Goal: Task Accomplishment & Management: Complete application form

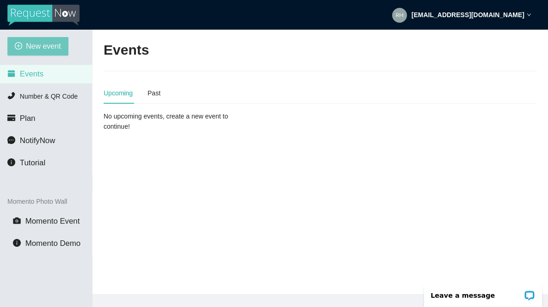
click at [44, 48] on span "New event" at bounding box center [43, 46] width 35 height 12
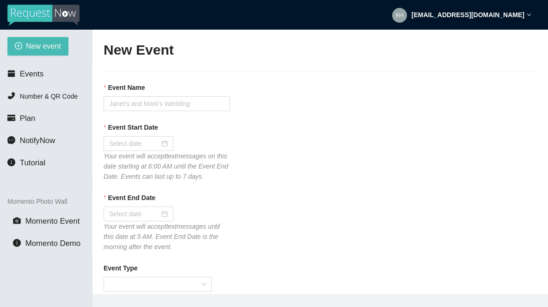
type textarea "If you liked our DJ leave a tip @ [URL][DOMAIN_NAME] & Thank you for Singing Ka…"
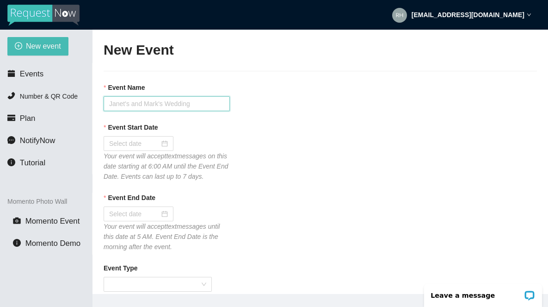
click at [133, 105] on input "Event Name" at bounding box center [167, 103] width 126 height 15
type input "Tavern 14 [DATE] Karaoke"
click at [124, 146] on input "Event Start Date" at bounding box center [134, 143] width 50 height 10
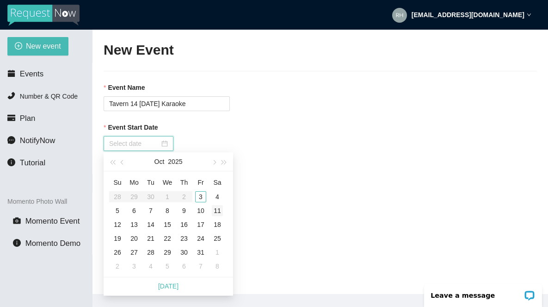
type input "[DATE]"
click at [219, 198] on div "4" at bounding box center [217, 196] width 11 height 11
type input "[DATE]"
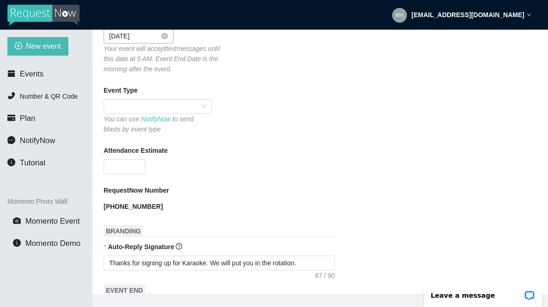
scroll to position [188, 0]
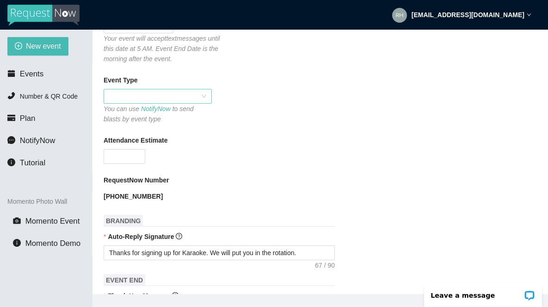
click at [195, 103] on span at bounding box center [157, 96] width 97 height 14
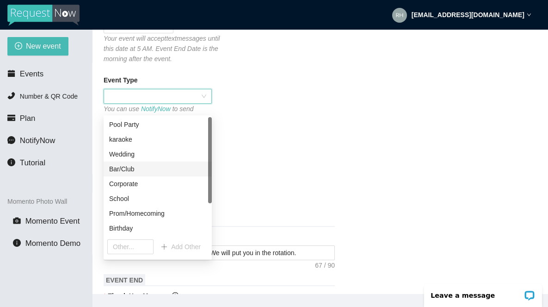
scroll to position [44, 0]
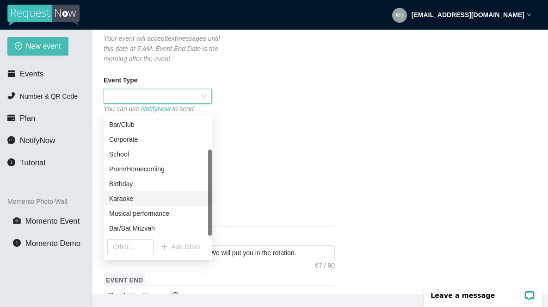
click at [129, 202] on div "Karaoke" at bounding box center [157, 198] width 97 height 10
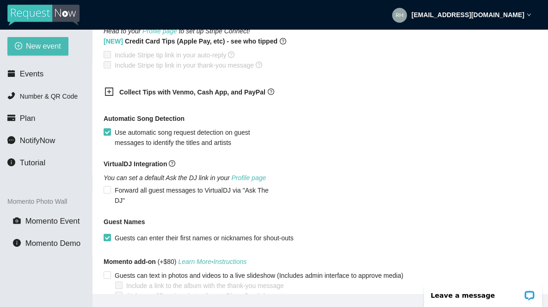
scroll to position [591, 0]
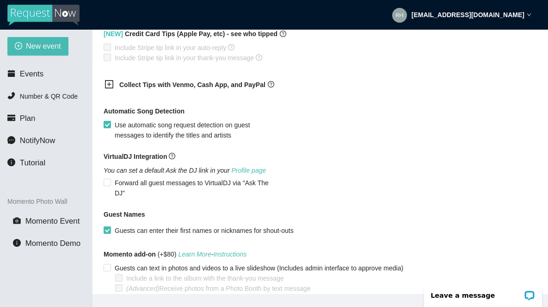
click at [110, 89] on icon "plus-square" at bounding box center [109, 84] width 9 height 9
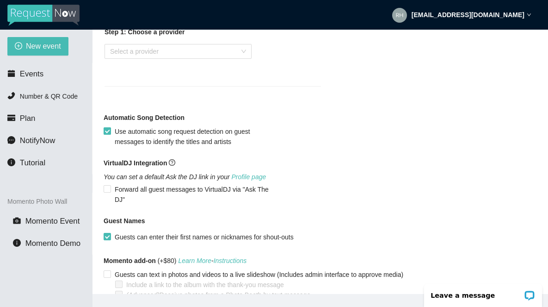
scroll to position [665, 0]
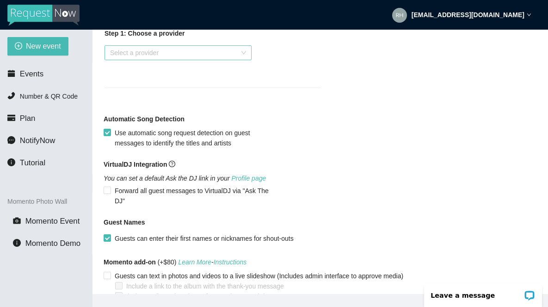
click at [136, 60] on input "search" at bounding box center [175, 53] width 130 height 14
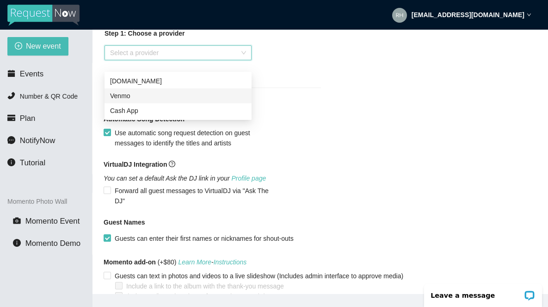
click at [124, 98] on div "Venmo" at bounding box center [178, 96] width 136 height 10
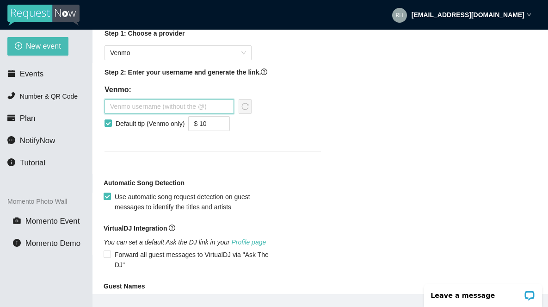
click at [184, 113] on input "text" at bounding box center [170, 106] width 130 height 15
type input "therhythmconnection"
click at [227, 128] on icon "down" at bounding box center [224, 126] width 3 height 3
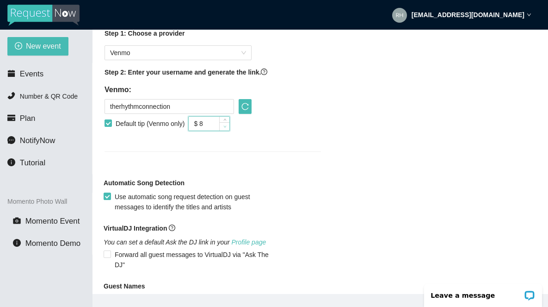
click at [227, 128] on icon "down" at bounding box center [224, 126] width 3 height 3
type input "$ 5"
click at [227, 128] on icon "down" at bounding box center [224, 126] width 3 height 3
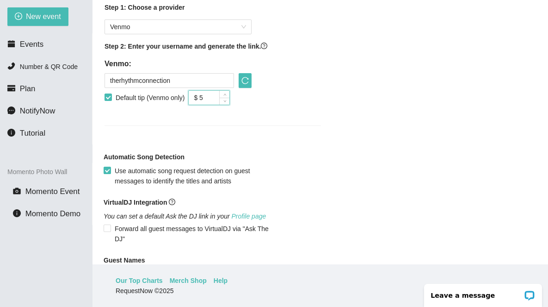
scroll to position [628, 0]
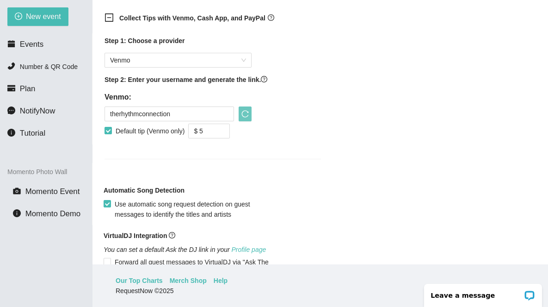
click at [247, 117] on icon "reload" at bounding box center [244, 113] width 7 height 7
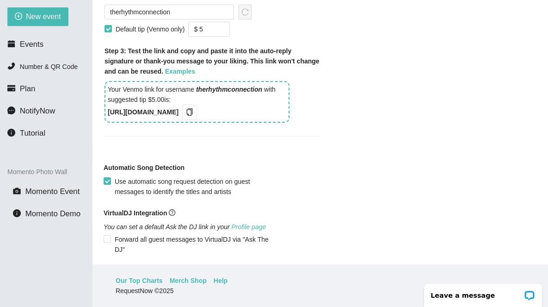
scroll to position [774, 0]
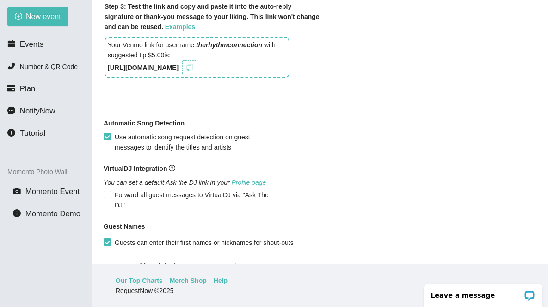
click at [193, 71] on icon "copy" at bounding box center [190, 67] width 6 height 7
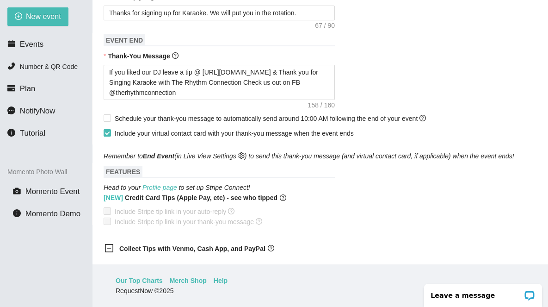
scroll to position [390, 0]
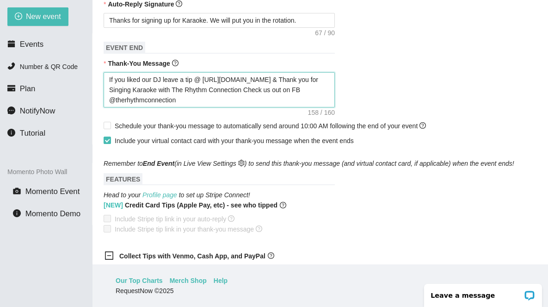
drag, startPoint x: 280, startPoint y: 90, endPoint x: 206, endPoint y: 87, distance: 74.1
click at [206, 87] on textarea "If you liked our DJ leave a tip @ [URL][DOMAIN_NAME] & Thank you for Singing Ka…" at bounding box center [219, 89] width 231 height 35
paste textarea "NfUmH"
type textarea "If you liked our DJ leave a tip @ [URL][DOMAIN_NAME] & Thank you for Singing Ka…"
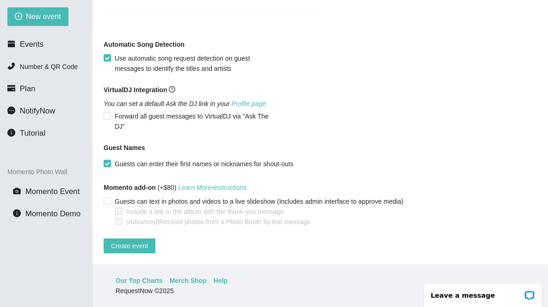
scroll to position [870, 0]
type textarea "If you liked our DJ leave a tip @ [URL][DOMAIN_NAME] & Thank you for Singing Ka…"
click at [125, 241] on span "Create event" at bounding box center [129, 246] width 37 height 10
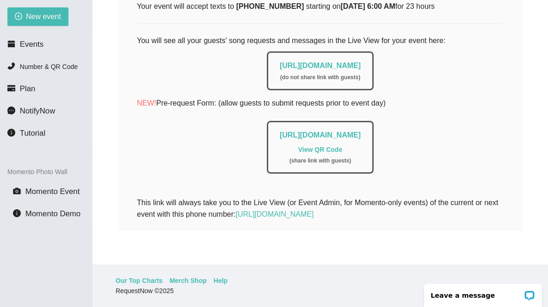
scroll to position [185, 0]
